Goal: Information Seeking & Learning: Learn about a topic

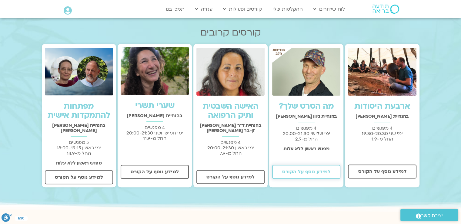
click at [309, 173] on span "למידע נוסף על הקורס" at bounding box center [306, 171] width 48 height 5
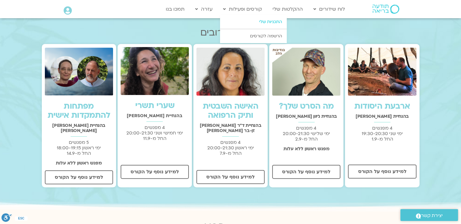
click at [266, 22] on link "התכניות שלי" at bounding box center [253, 22] width 67 height 14
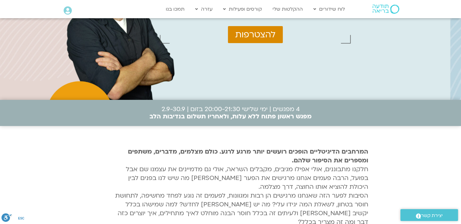
scroll to position [119, 0]
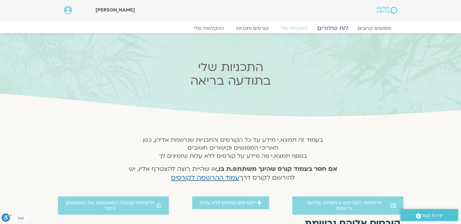
click at [332, 27] on link "לוח שידורים" at bounding box center [332, 28] width 45 height 7
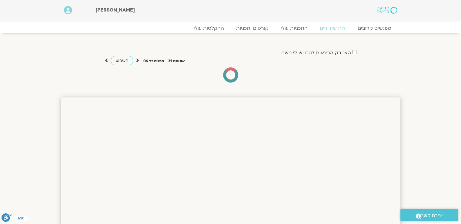
click at [303, 78] on div at bounding box center [231, 74] width 252 height 15
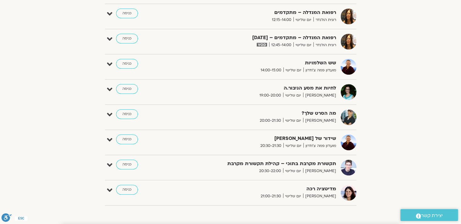
scroll to position [392, 0]
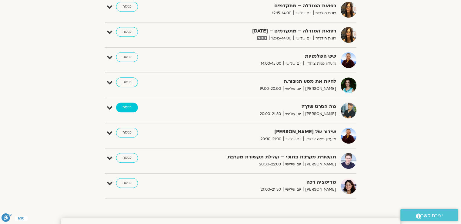
click at [130, 108] on link "כניסה" at bounding box center [127, 107] width 22 height 10
